Goal: Use online tool/utility: Utilize a website feature to perform a specific function

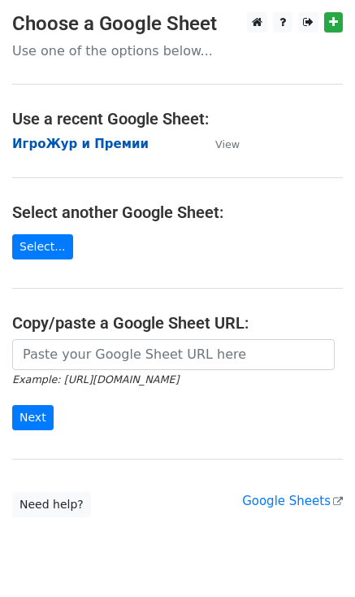
click at [55, 144] on strong "ИгроЖур и Премии" at bounding box center [80, 144] width 137 height 15
click at [117, 142] on strong "ИгроЖур и Премии" at bounding box center [80, 144] width 137 height 15
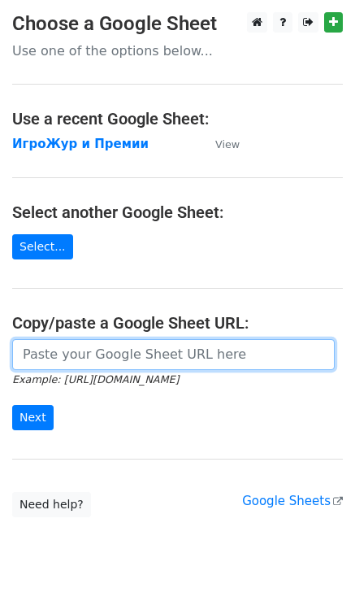
click at [121, 354] on input "url" at bounding box center [173, 354] width 323 height 31
type input "[URL][DOMAIN_NAME]"
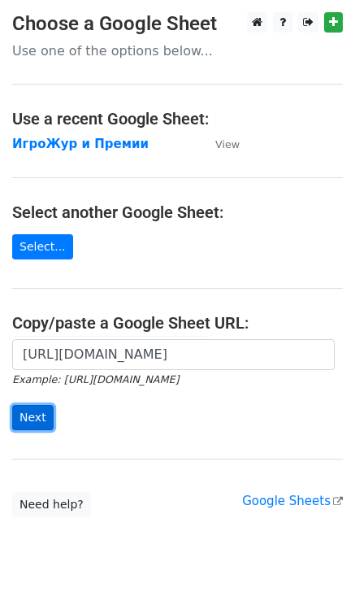
click at [33, 419] on input "Next" at bounding box center [32, 417] width 41 height 25
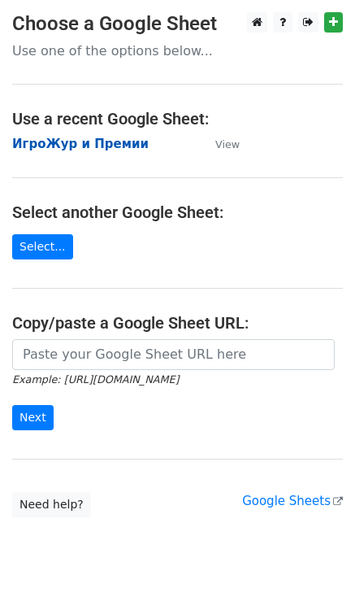
click at [100, 145] on strong "ИгроЖур и Премии" at bounding box center [80, 144] width 137 height 15
drag, startPoint x: 91, startPoint y: 334, endPoint x: 81, endPoint y: 347, distance: 16.8
click at [81, 347] on main "Choose a Google Sheet Use one of the options below... Use a recent Google Sheet…" at bounding box center [177, 264] width 355 height 505
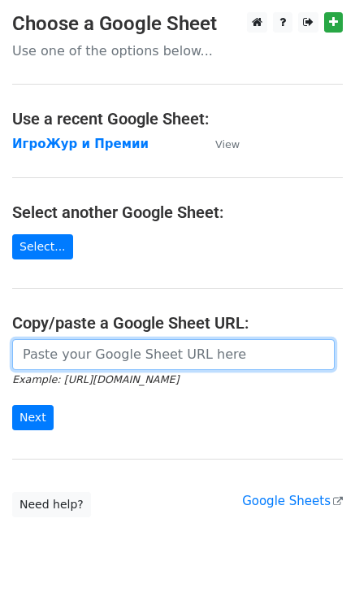
click at [81, 347] on input "url" at bounding box center [173, 354] width 323 height 31
paste input ""Version 1.0 will launch on November 15, 2025. Battlestate Games has confirmed …"
type input ""Version 1.0 will launch on November 15, 2025. Battlestate Games has confirmed …"
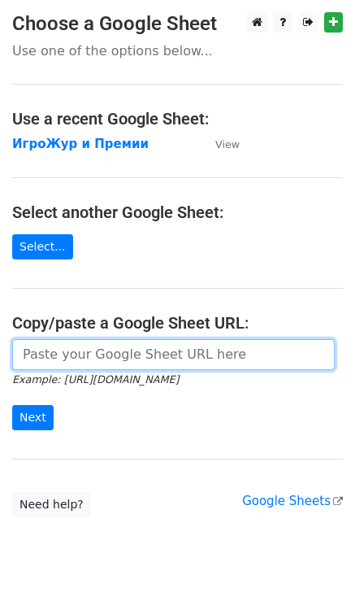
click at [107, 357] on input "url" at bounding box center [173, 354] width 323 height 31
paste input "[URL][DOMAIN_NAME]"
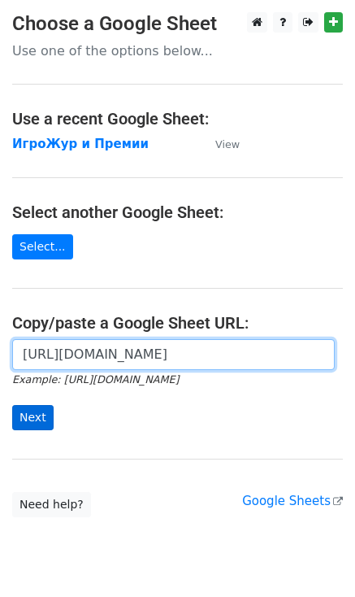
type input "[URL][DOMAIN_NAME]"
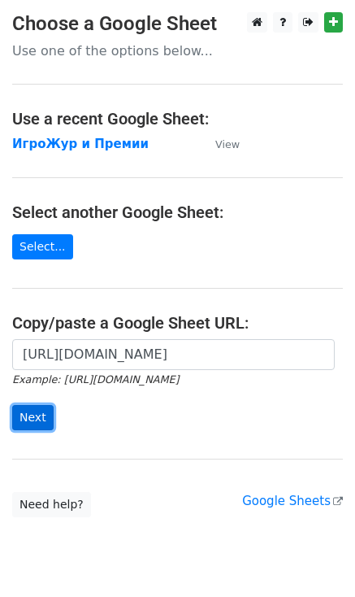
scroll to position [0, 0]
click at [33, 424] on input "Next" at bounding box center [32, 417] width 41 height 25
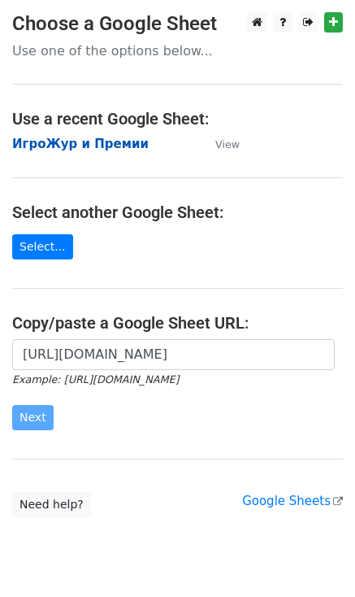
click at [62, 146] on strong "ИгроЖур и Премии" at bounding box center [80, 144] width 137 height 15
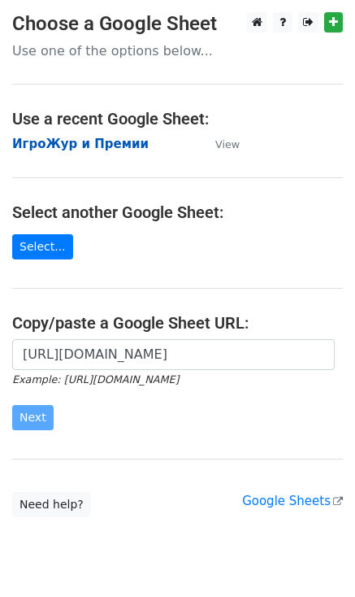
click at [62, 146] on strong "ИгроЖур и Премии" at bounding box center [80, 144] width 137 height 15
